Goal: Transaction & Acquisition: Purchase product/service

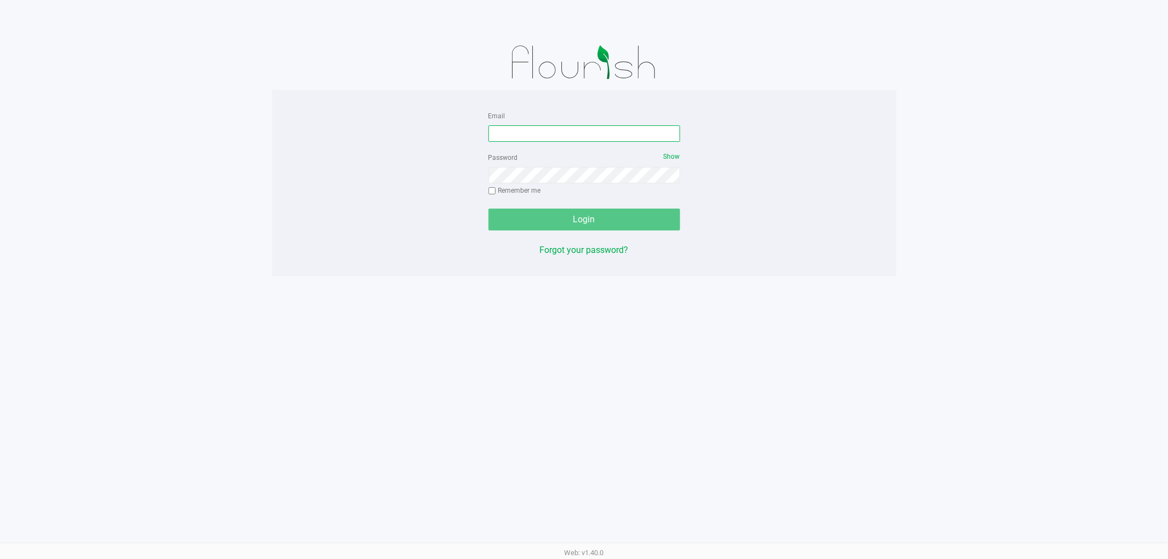
click at [510, 135] on input "Email" at bounding box center [584, 133] width 192 height 16
type input "[EMAIL_ADDRESS][DOMAIN_NAME]"
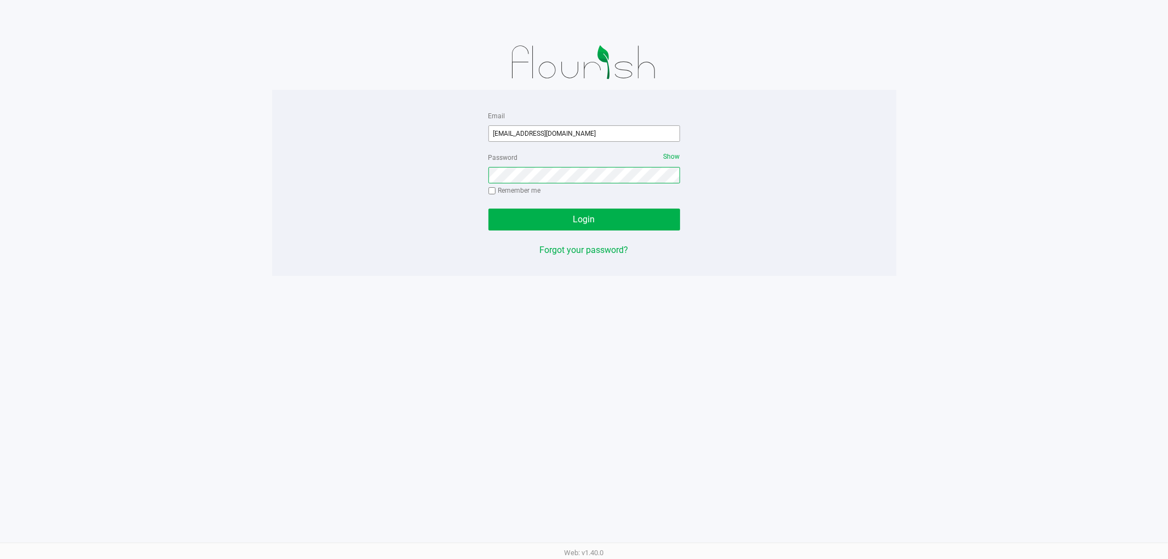
click at [488, 209] on button "Login" at bounding box center [584, 220] width 192 height 22
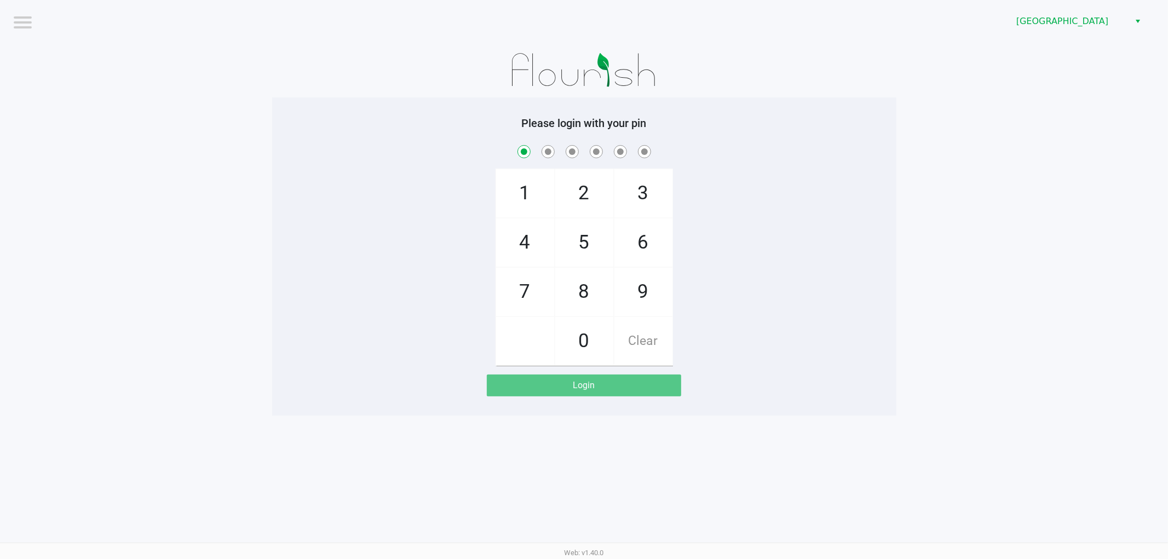
checkbox input "true"
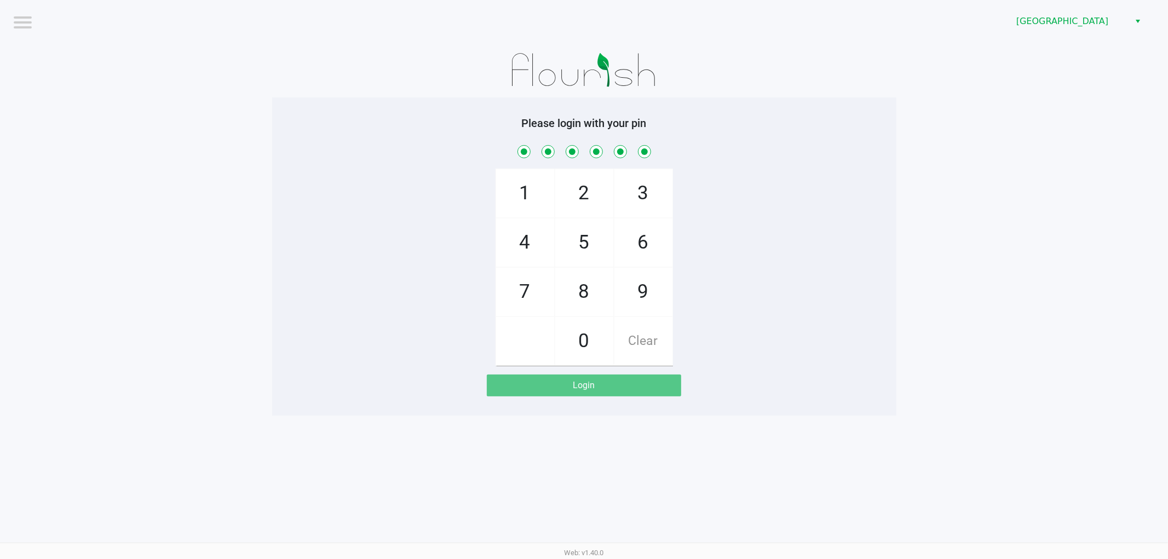
checkbox input "true"
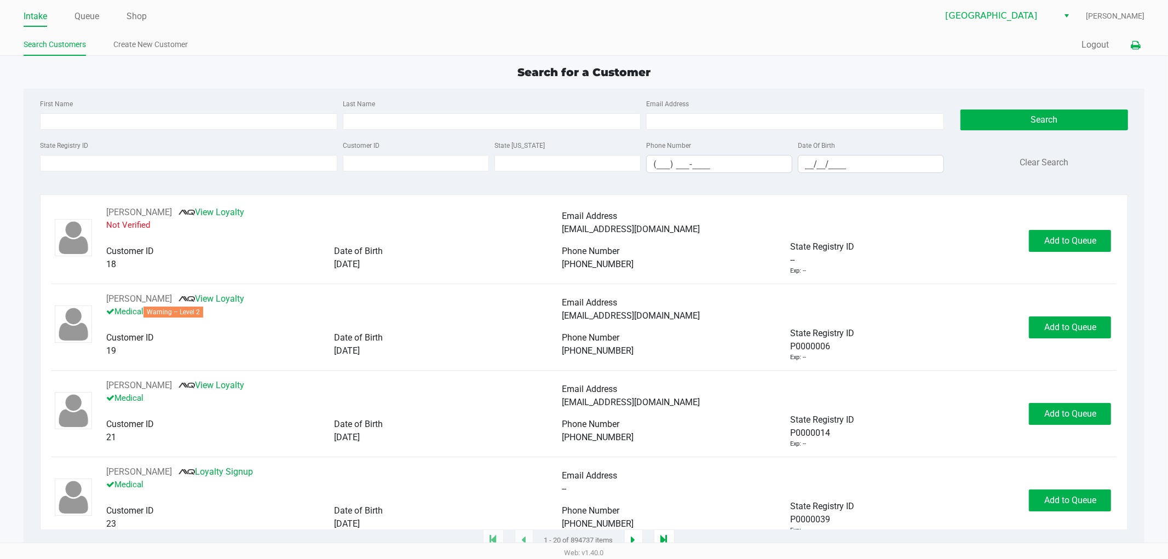
click at [1139, 36] on button at bounding box center [1135, 45] width 18 height 20
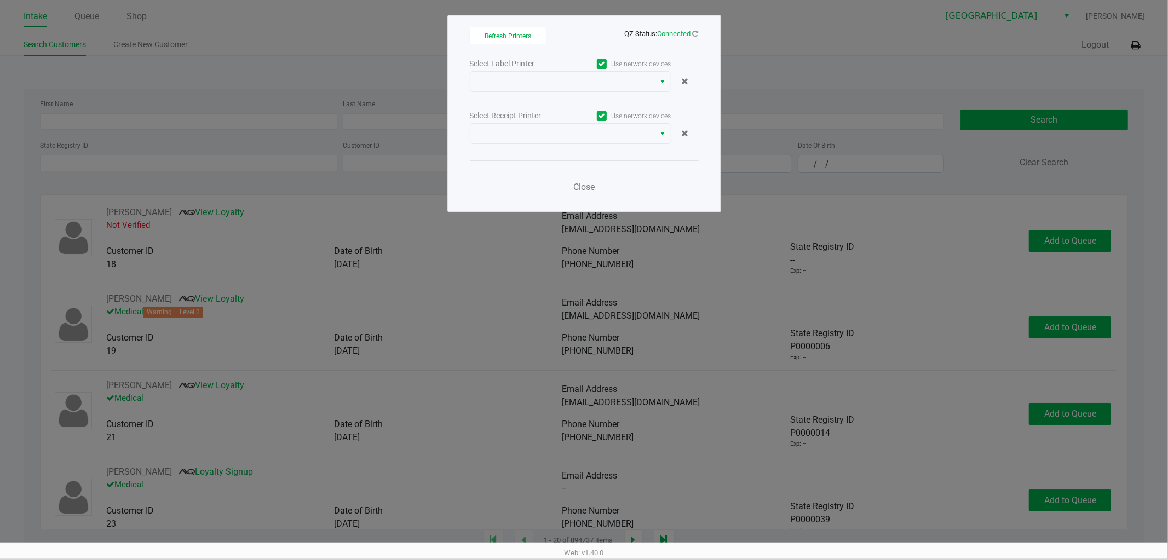
click at [559, 68] on div "Select Label Printer" at bounding box center [520, 63] width 101 height 11
click at [552, 80] on span at bounding box center [562, 81] width 171 height 13
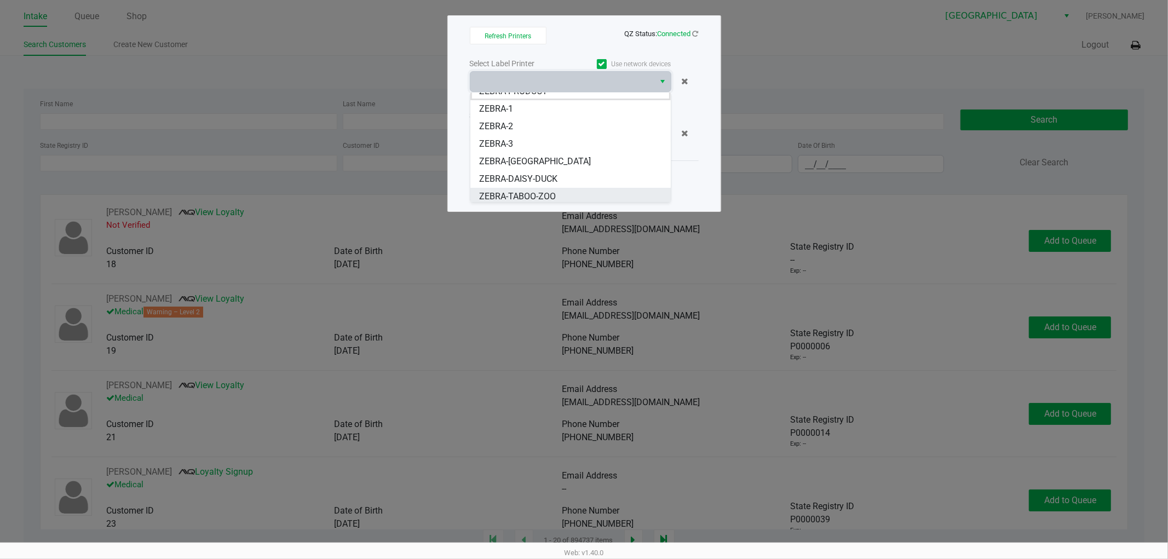
scroll to position [13, 0]
click at [528, 182] on ul "ZEBRA PRODUCT ZEBRA-1 ZEBRA-2 ZEBRA-3 ZEBRA-CYPRUS ZEBRA-DAISY-DUCK ZEBRA-TABOO…" at bounding box center [570, 140] width 200 height 123
click at [530, 174] on span "ZEBRA-DAISY-DUCK" at bounding box center [518, 175] width 78 height 13
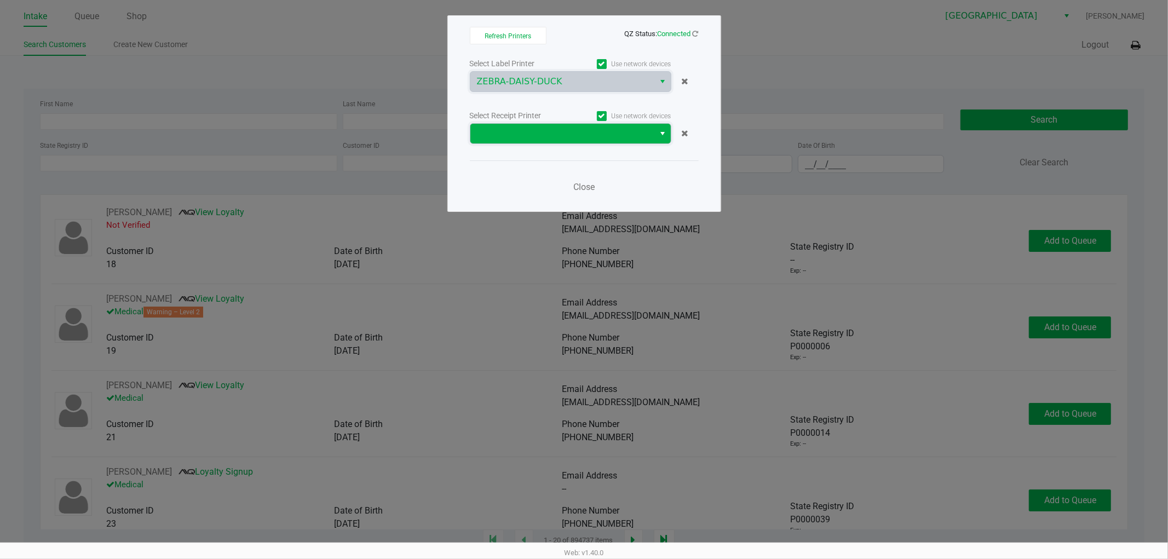
click at [543, 134] on span at bounding box center [562, 133] width 171 height 13
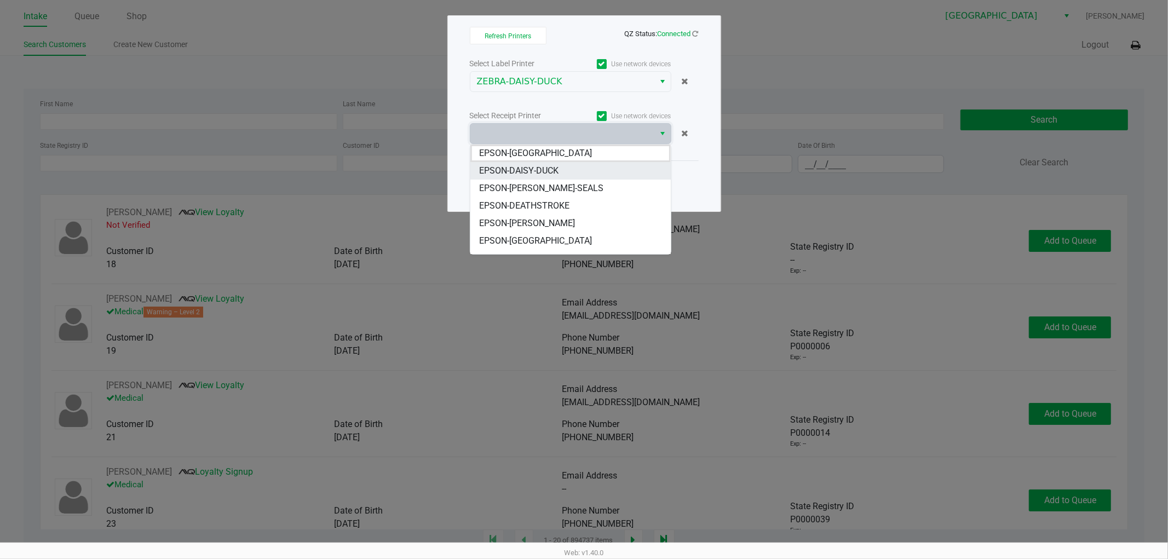
click at [540, 165] on span "EPSON-DAISY-DUCK" at bounding box center [518, 170] width 79 height 13
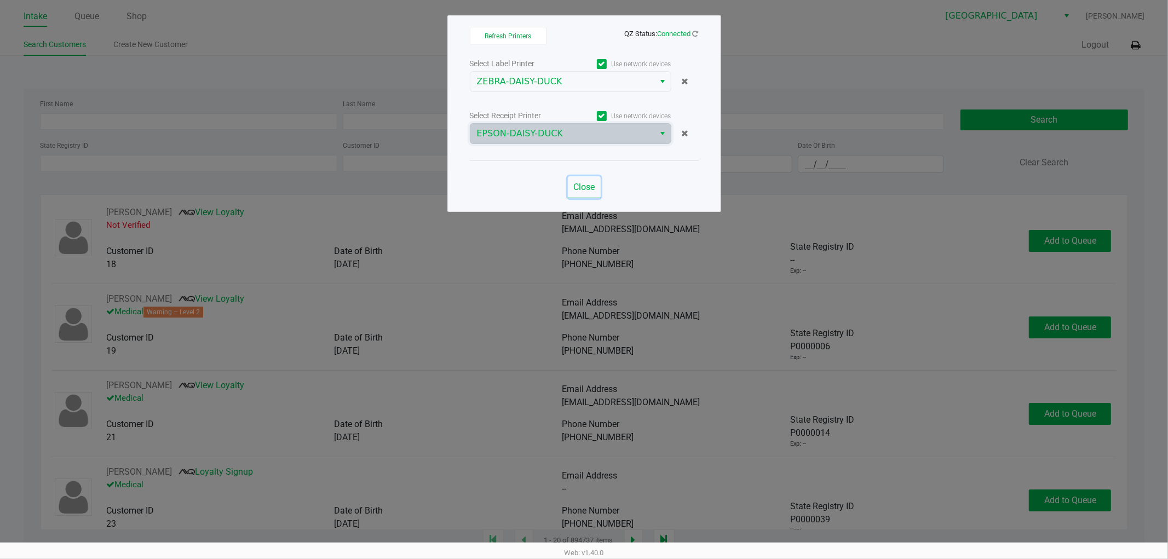
click at [582, 194] on button "Close" at bounding box center [584, 187] width 33 height 22
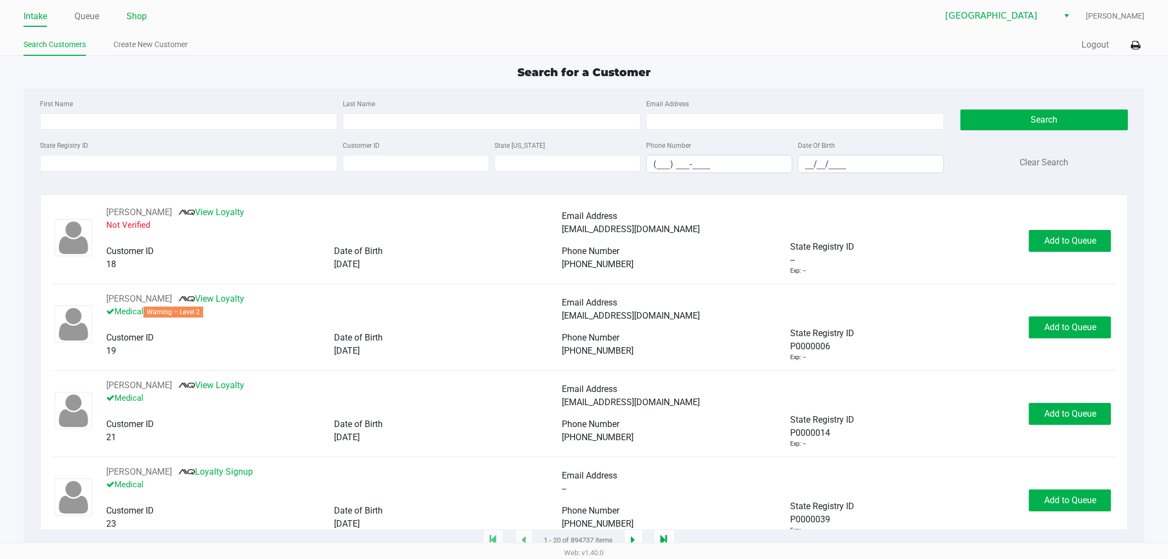
click at [146, 20] on link "Shop" at bounding box center [136, 16] width 20 height 15
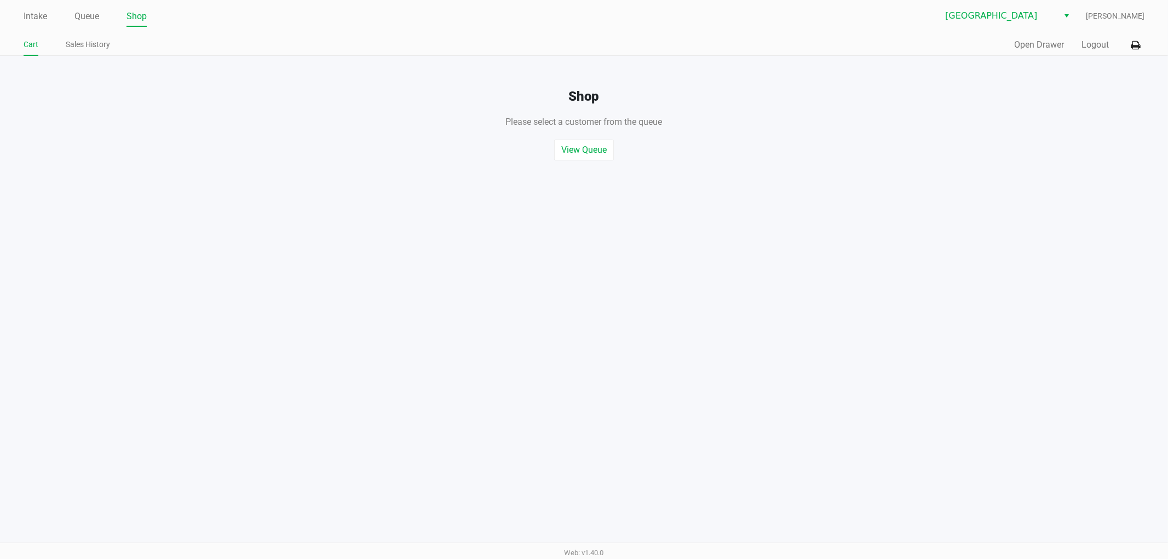
click at [110, 14] on ul "Intake Queue Shop" at bounding box center [304, 17] width 561 height 19
click at [81, 17] on link "Queue" at bounding box center [86, 16] width 25 height 15
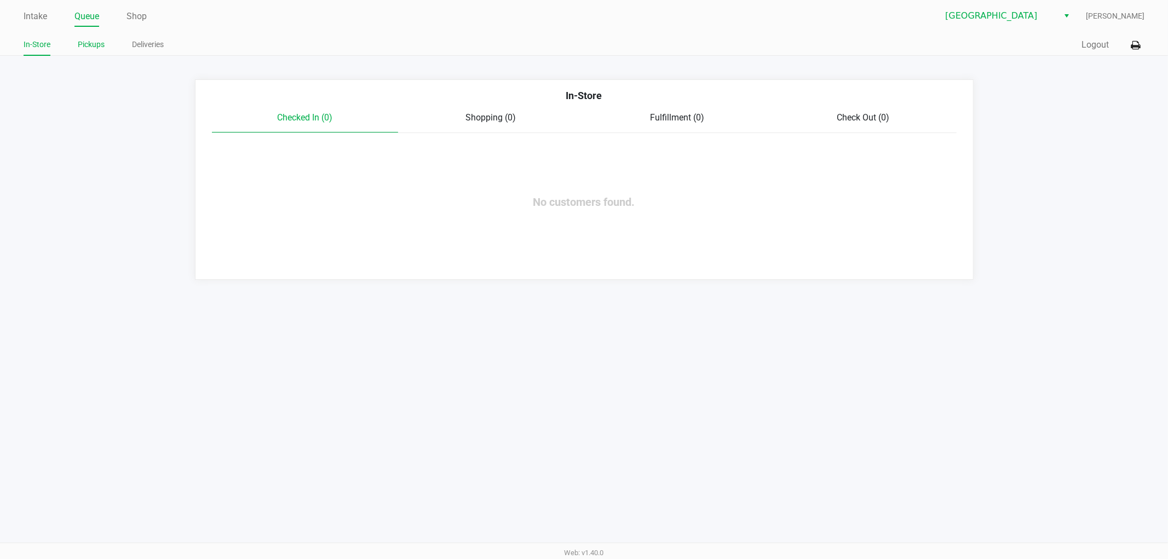
click at [95, 43] on link "Pickups" at bounding box center [91, 45] width 27 height 14
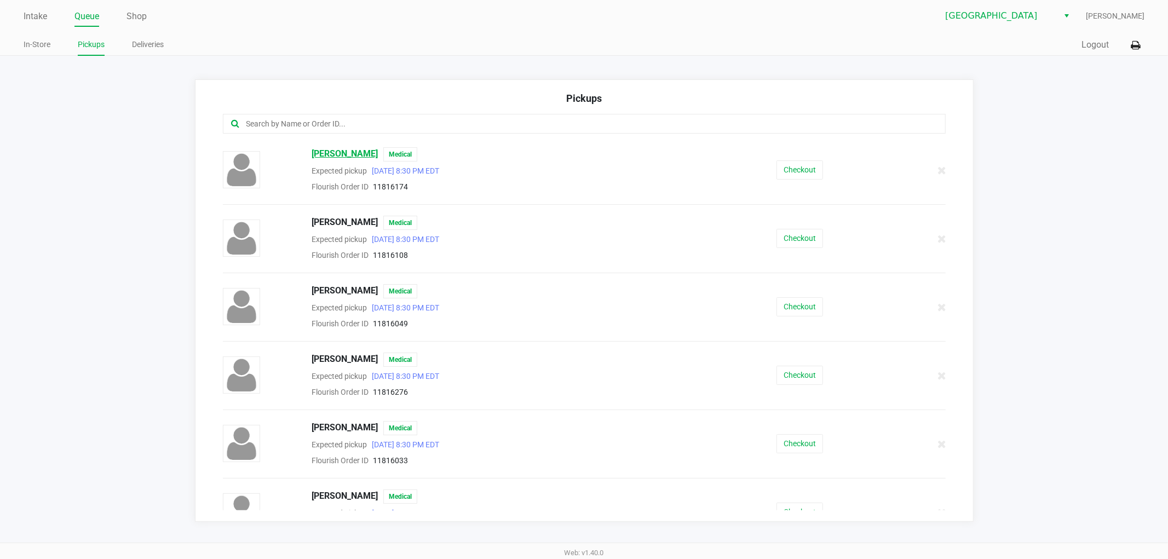
click at [339, 151] on span "[PERSON_NAME]" at bounding box center [345, 154] width 66 height 14
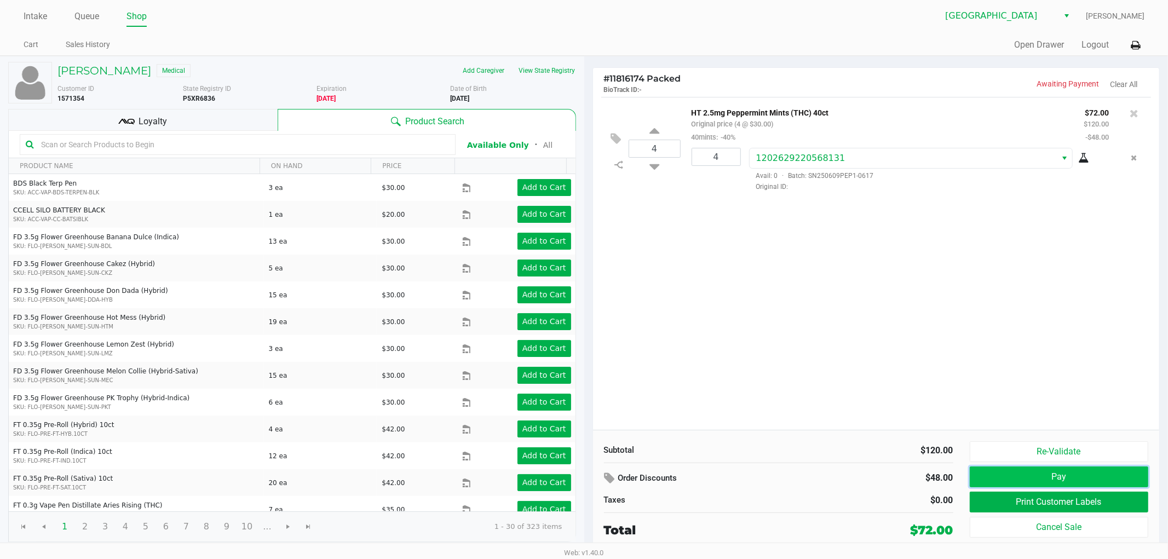
click at [995, 479] on button "Pay" at bounding box center [1059, 477] width 179 height 21
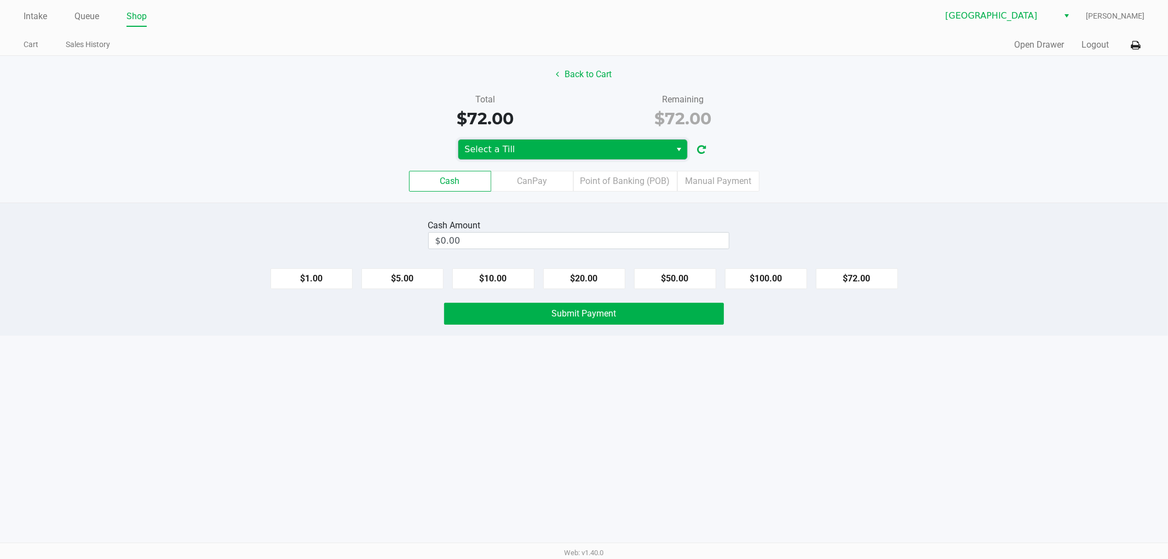
click at [491, 141] on span "Select a Till" at bounding box center [564, 150] width 213 height 20
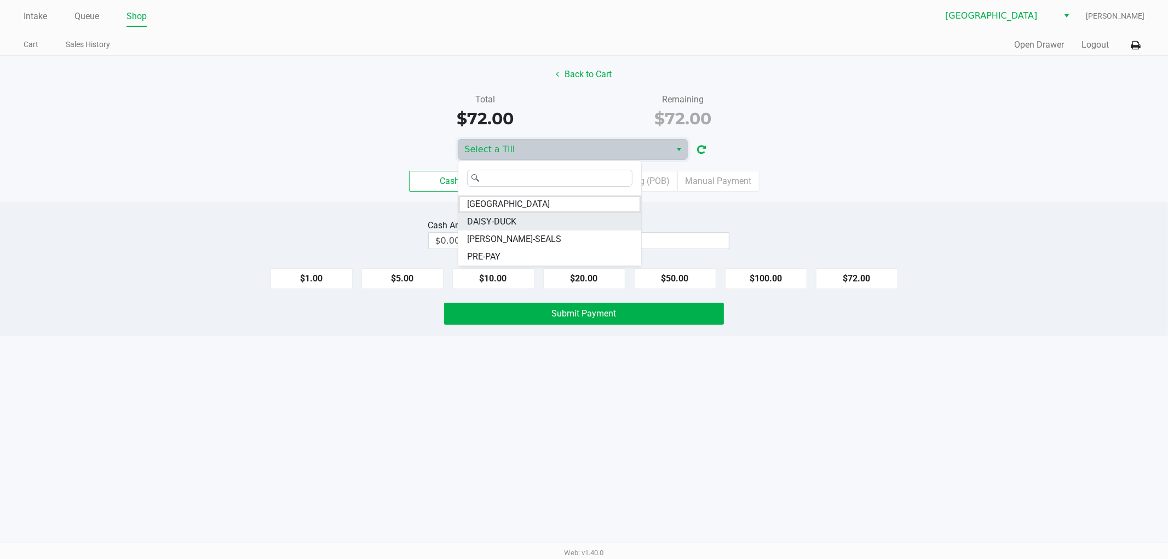
click at [495, 222] on span "DAISY-DUCK" at bounding box center [491, 221] width 49 height 13
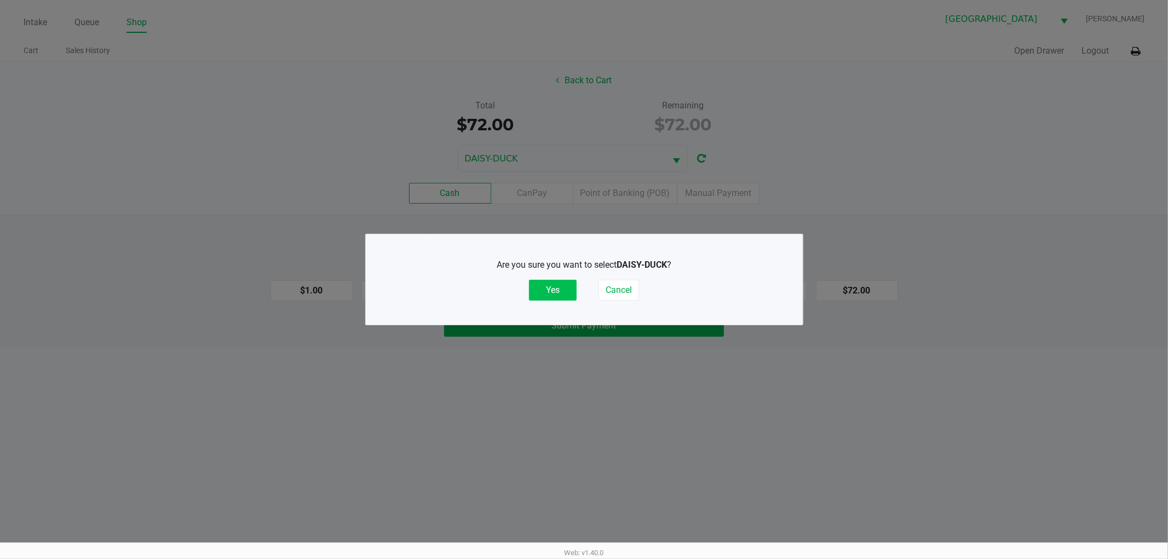
click at [554, 296] on button "Yes" at bounding box center [553, 290] width 48 height 21
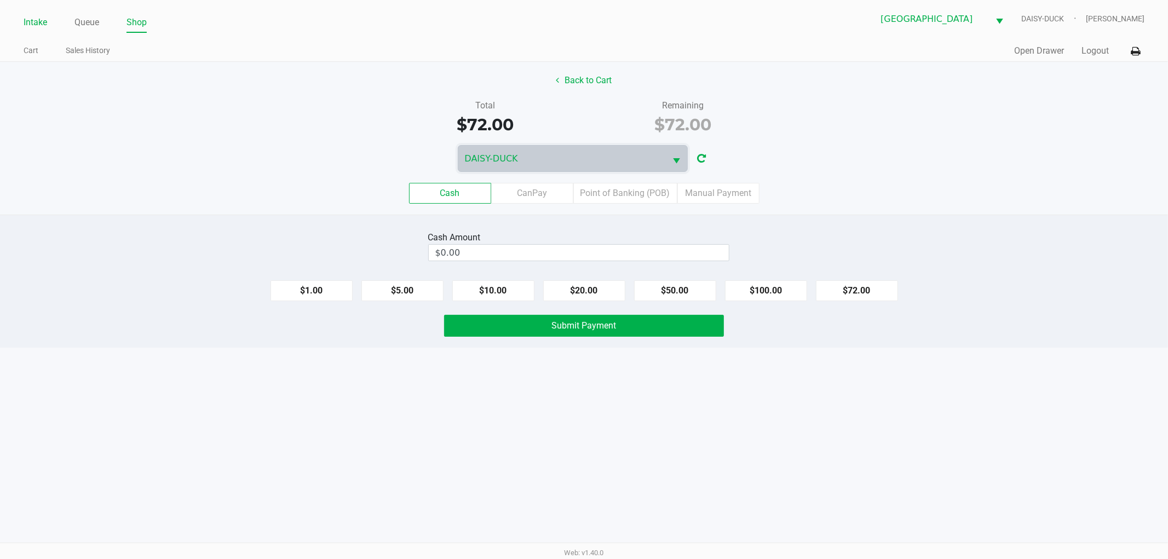
click at [35, 19] on link "Intake" at bounding box center [36, 22] width 24 height 15
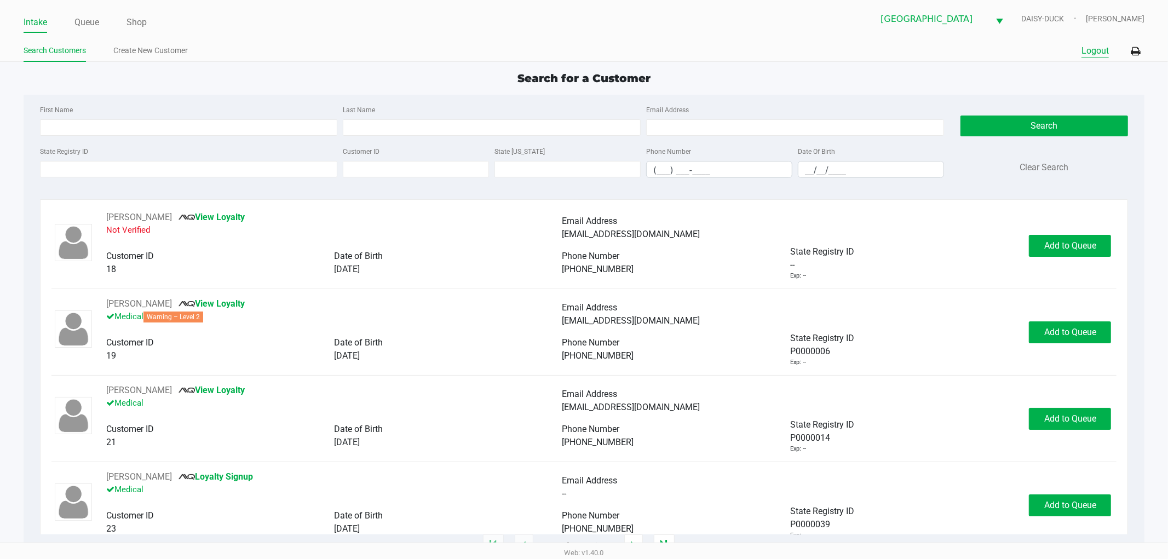
click at [1095, 54] on div "Quick Sale Logout" at bounding box center [864, 51] width 561 height 20
click at [1094, 54] on button "Logout" at bounding box center [1094, 50] width 27 height 13
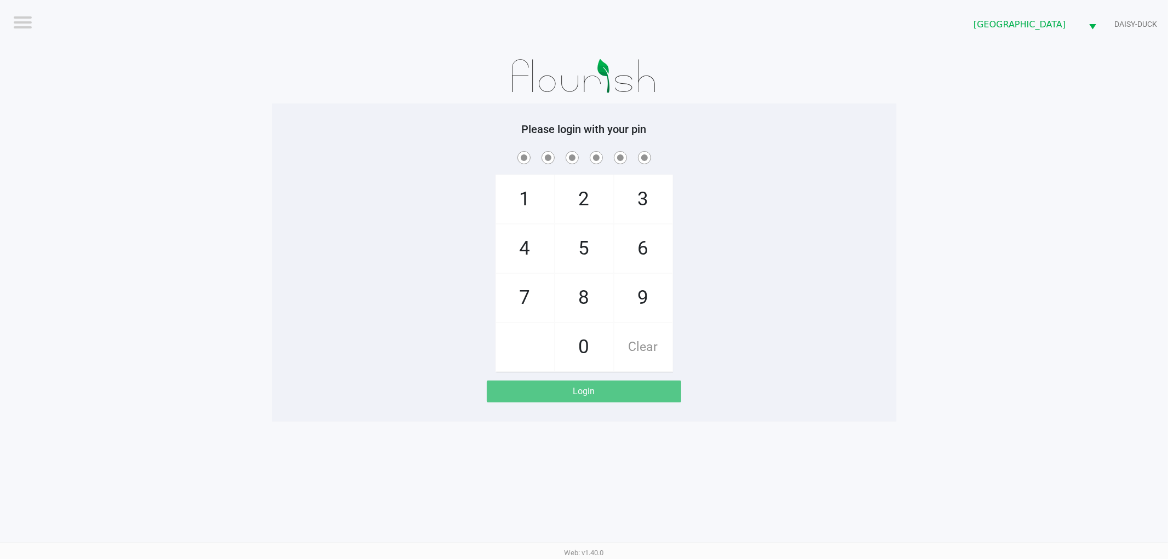
click at [229, 159] on app-pos-login-wrapper "Logout [GEOGRAPHIC_DATA] WC DAISY-DUCK Please login with your pin 1 4 7 2 5 8 0…" at bounding box center [584, 211] width 1168 height 422
checkbox input "true"
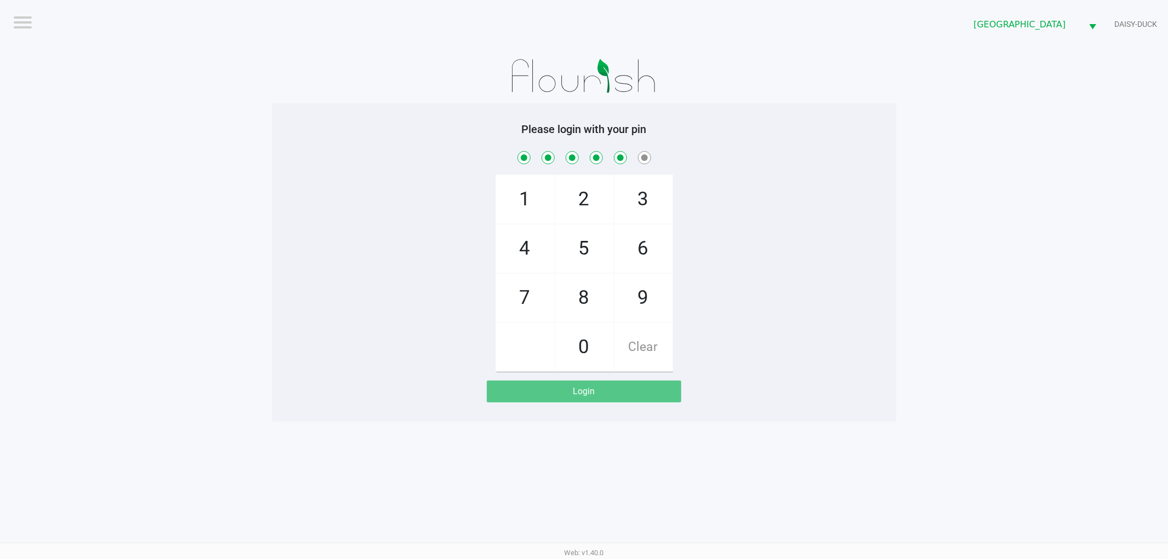
checkbox input "true"
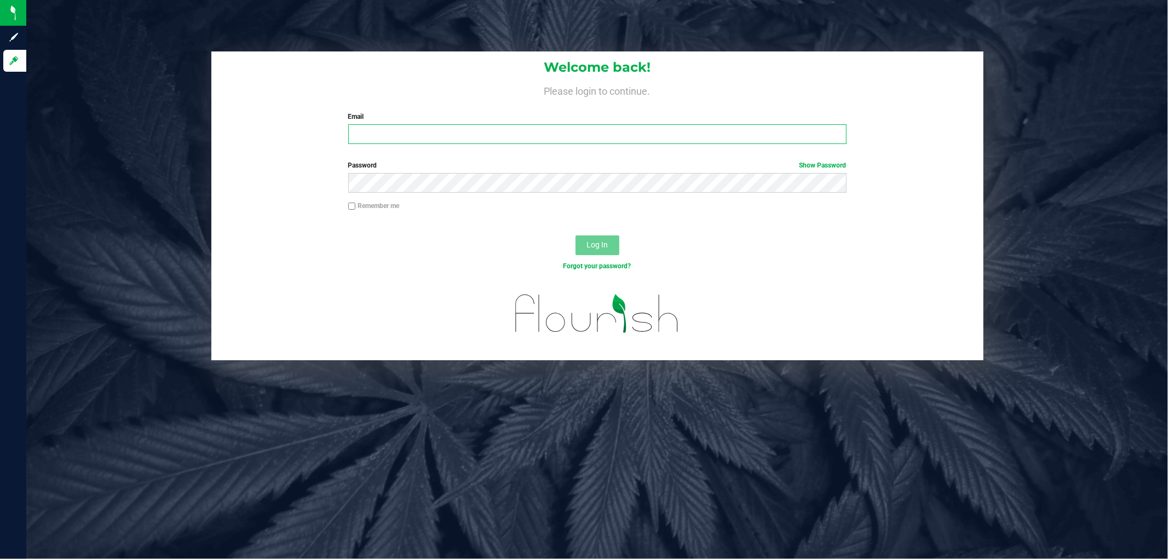
click at [382, 137] on input "Email" at bounding box center [597, 134] width 498 height 20
click at [419, 135] on input "alange@livepareallel.com" at bounding box center [597, 134] width 498 height 20
type input "alange@liveparallel.com"
click at [575, 235] on button "Log In" at bounding box center [597, 245] width 44 height 20
